Goal: Task Accomplishment & Management: Use online tool/utility

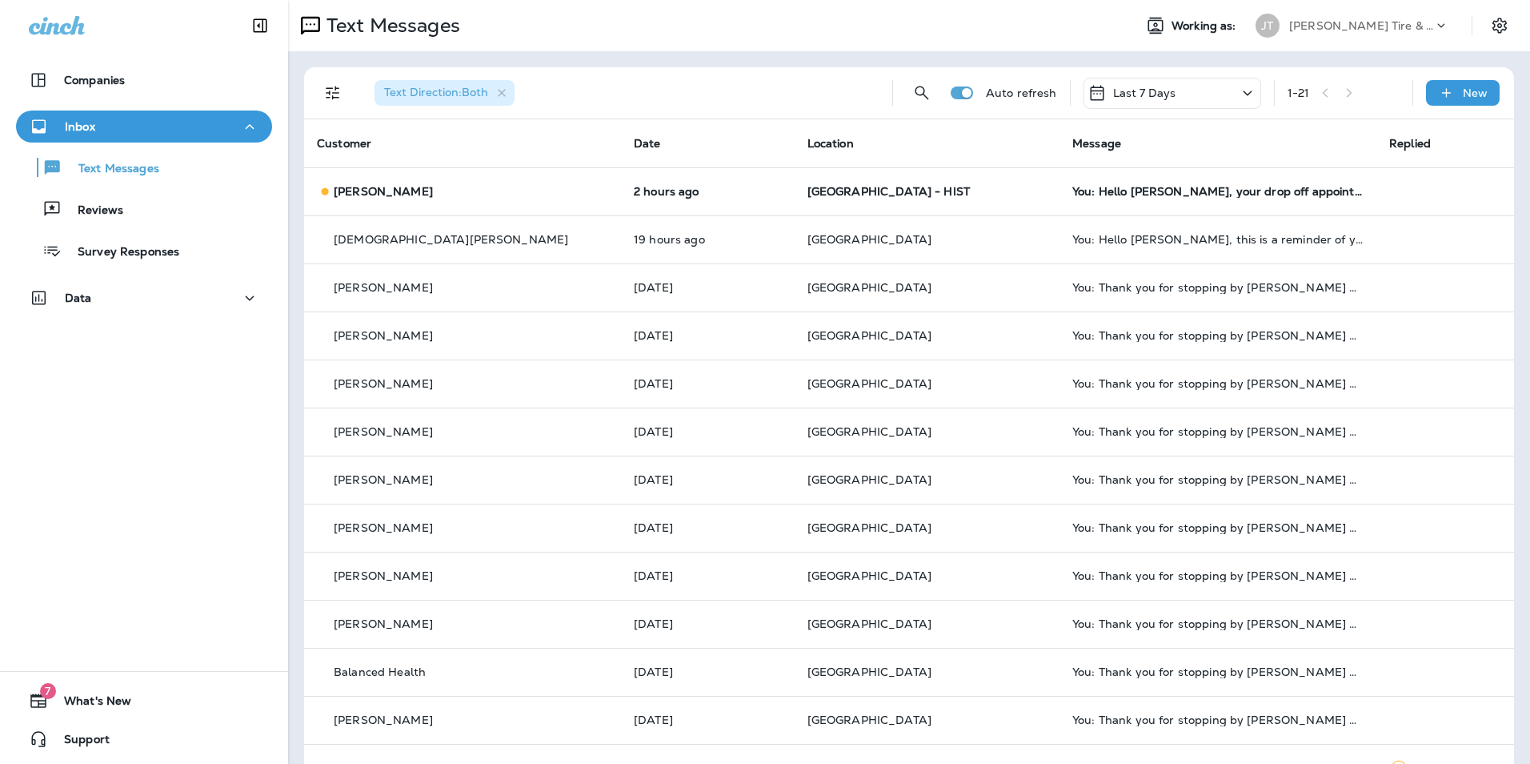
click at [331, 94] on icon "Filters" at bounding box center [332, 92] width 19 height 19
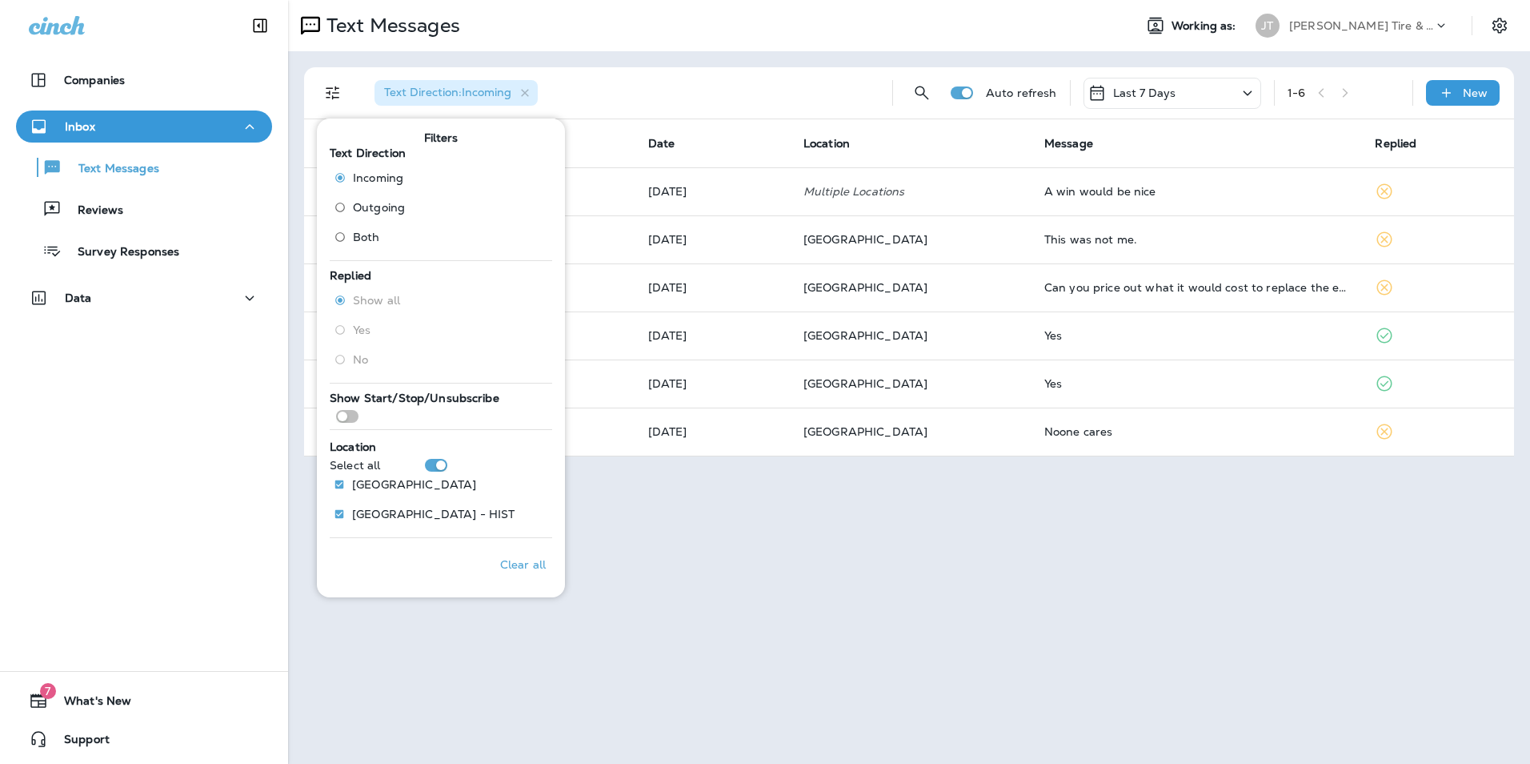
click at [570, 102] on div "Text Direction : Incoming" at bounding box center [621, 92] width 518 height 51
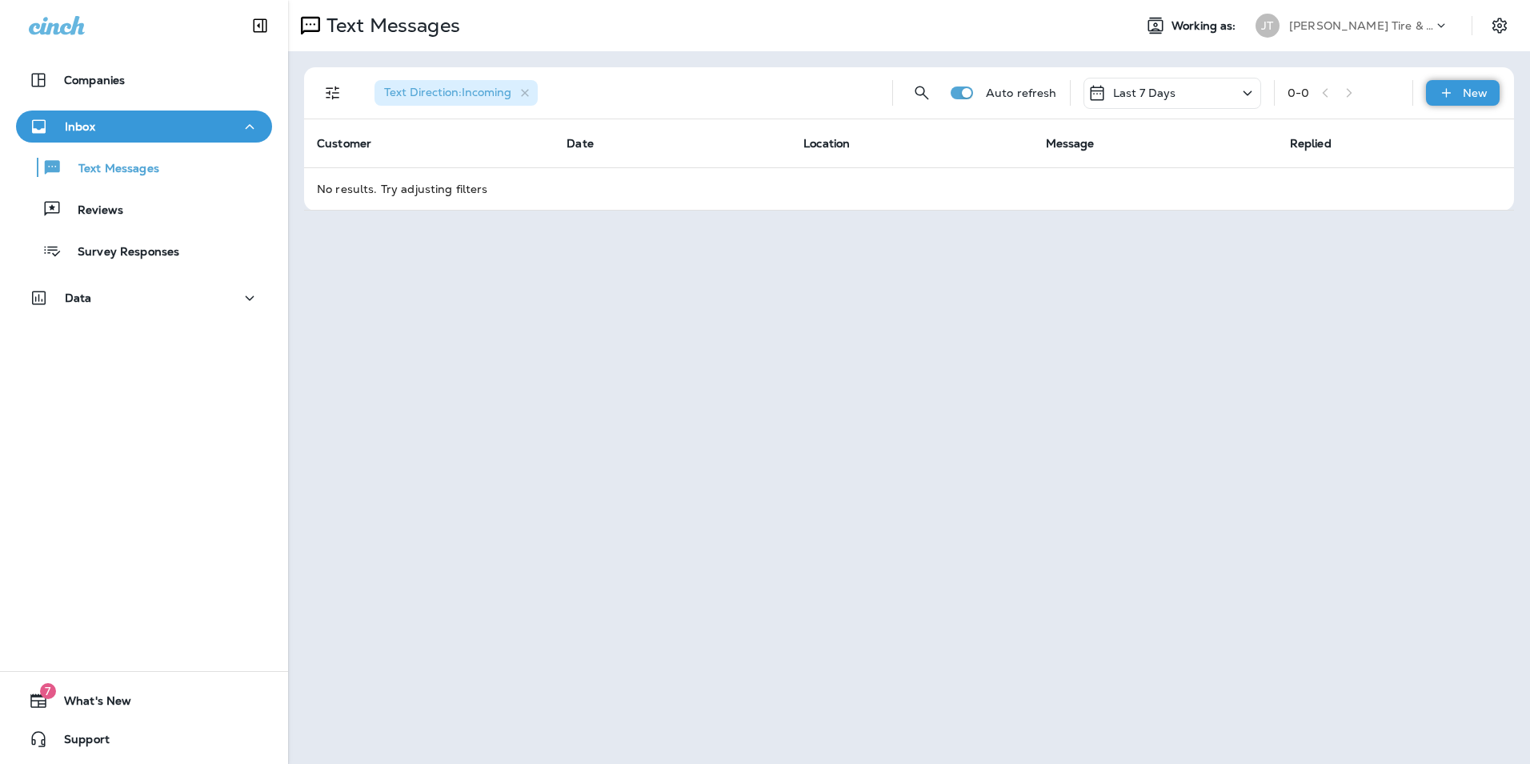
click at [1466, 97] on p "New" at bounding box center [1475, 92] width 25 height 13
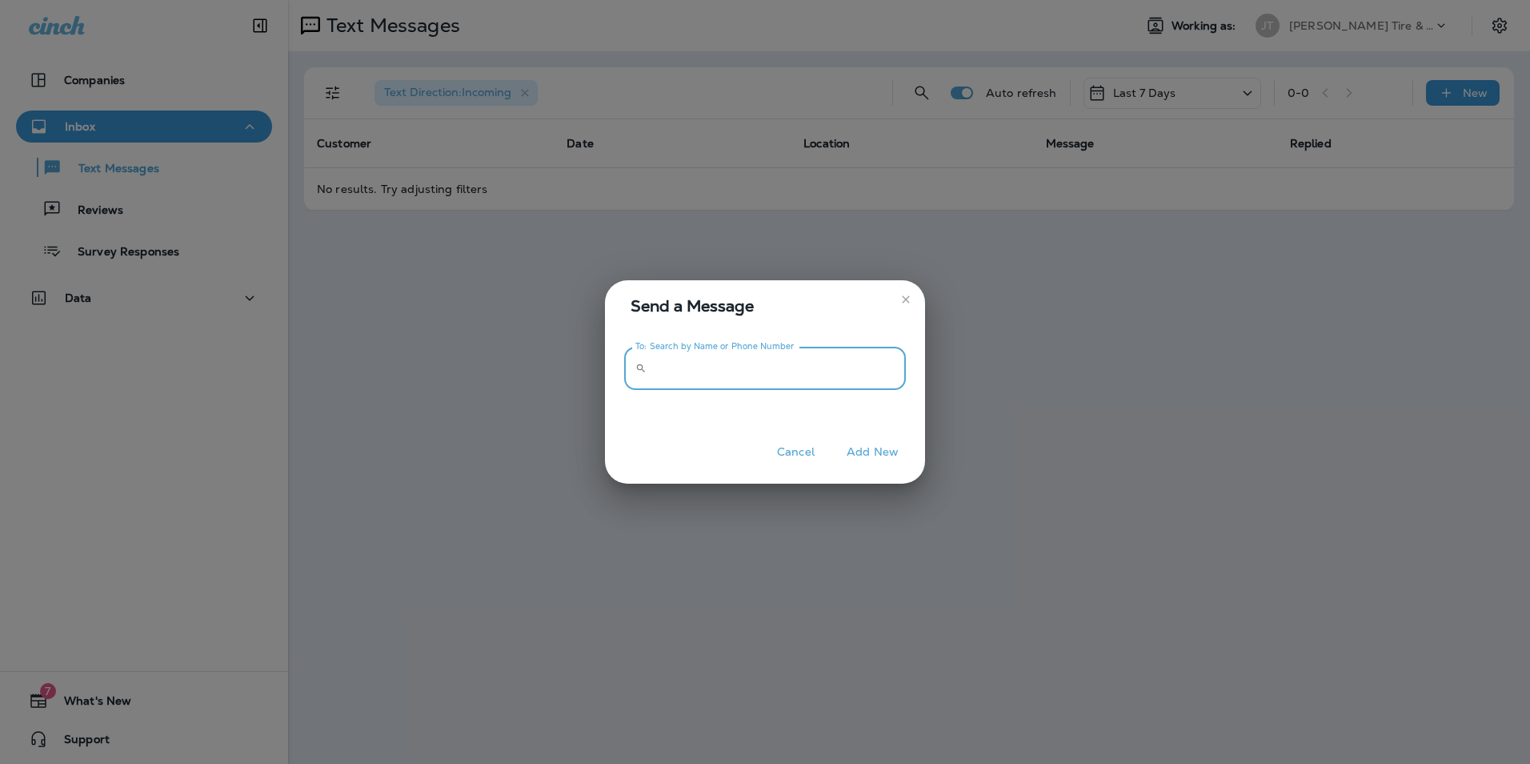
click at [692, 381] on input "To: Search by Name or Phone Number" at bounding box center [779, 368] width 253 height 42
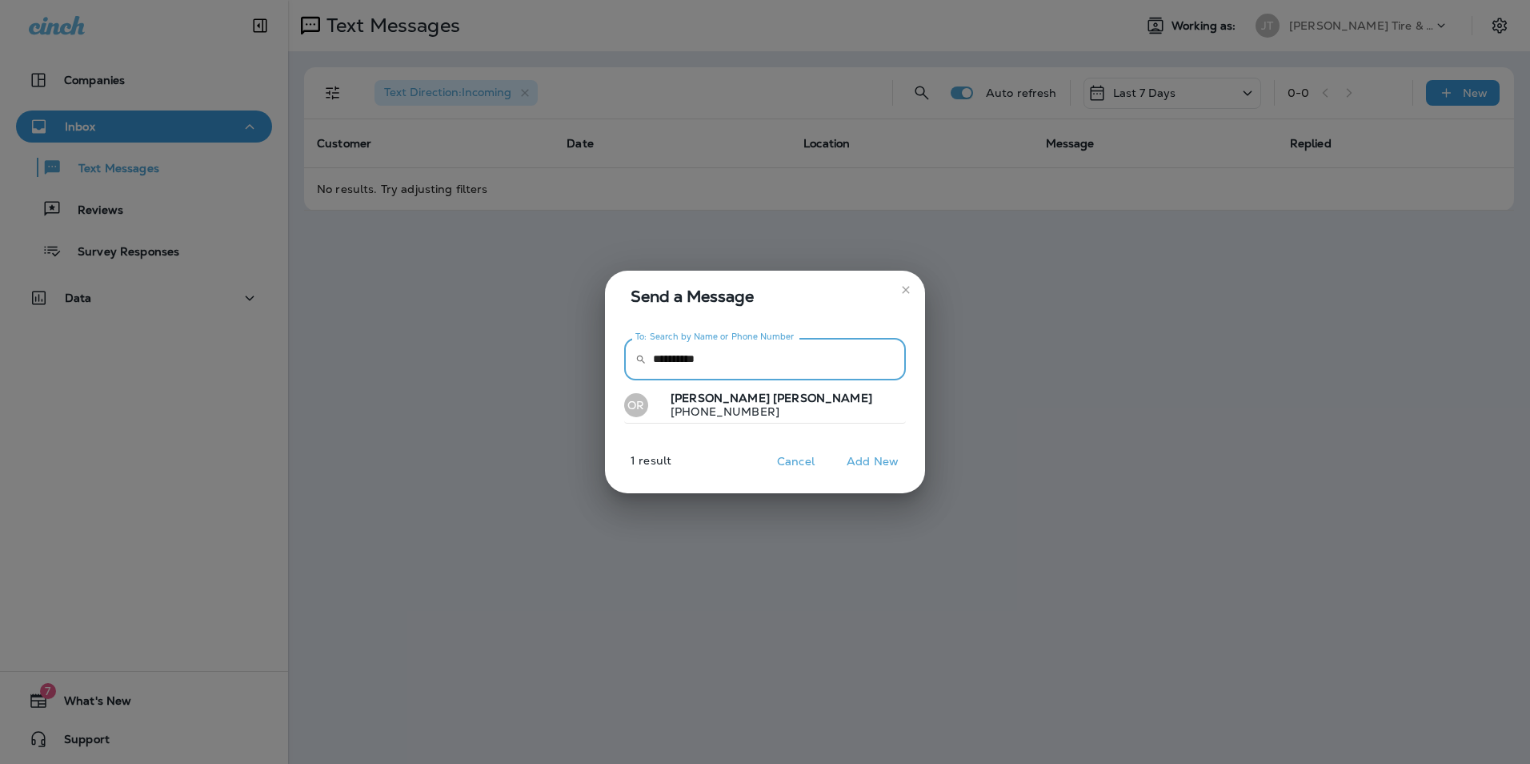
type input "**********"
click at [906, 292] on icon "close" at bounding box center [906, 289] width 13 height 13
